Goal: Navigation & Orientation: Find specific page/section

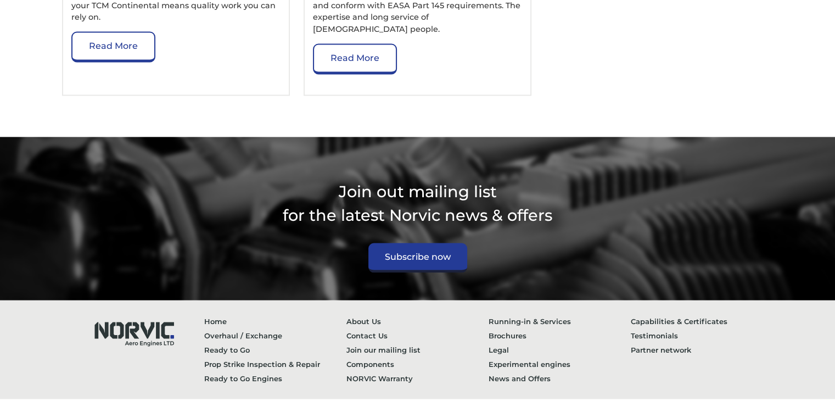
scroll to position [1893, 0]
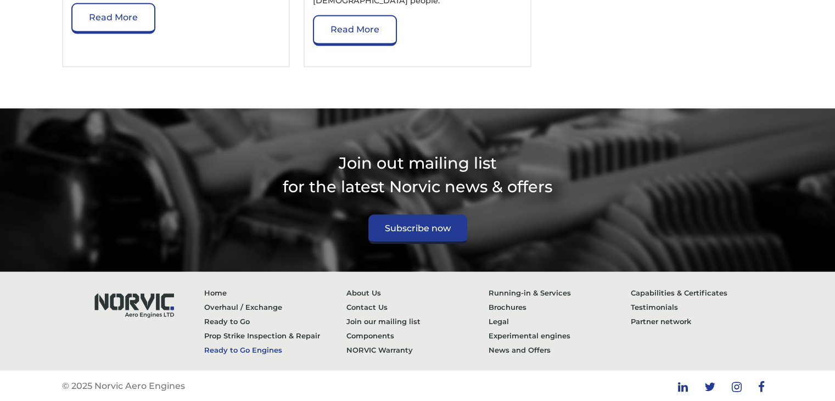
click at [255, 350] on link "Ready to Go Engines" at bounding box center [275, 349] width 142 height 14
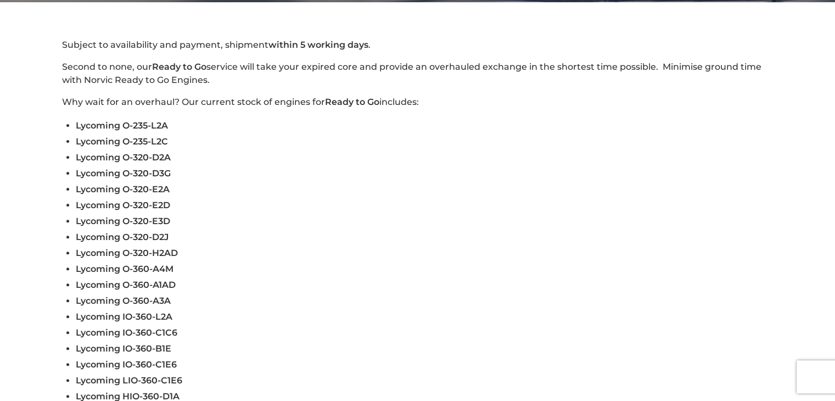
scroll to position [274, 0]
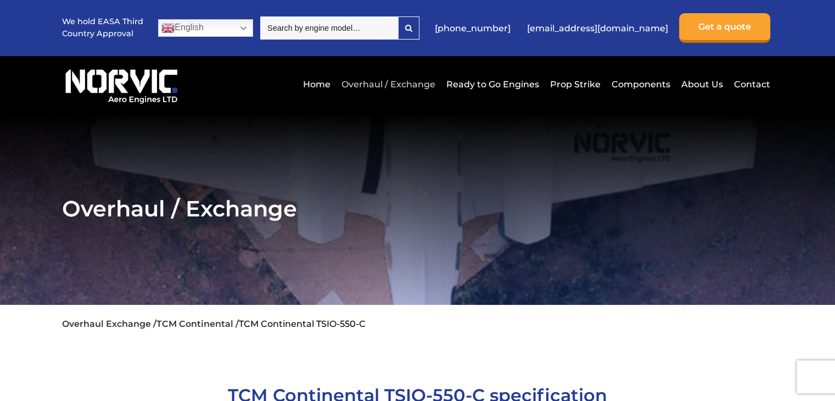
click at [408, 82] on link "Overhaul / Exchange" at bounding box center [388, 84] width 99 height 27
